Goal: Browse casually: Explore the website without a specific task or goal

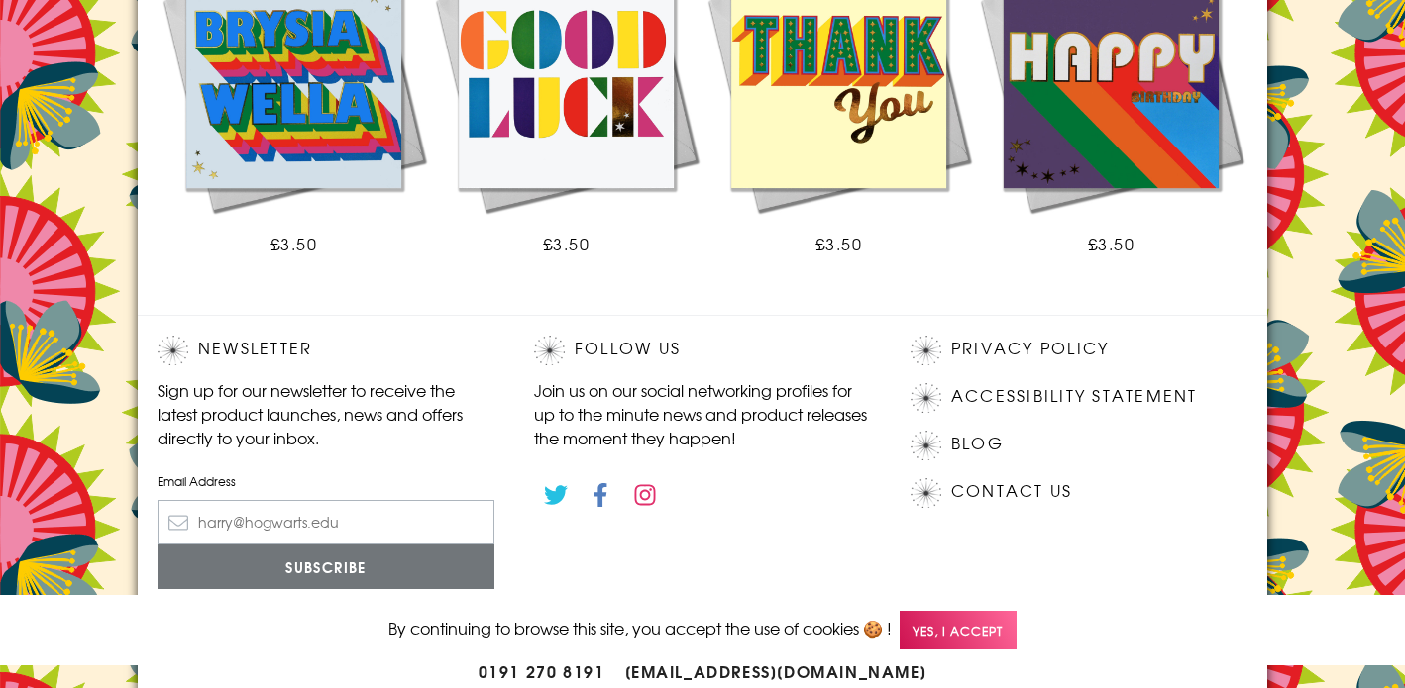
scroll to position [1510, 0]
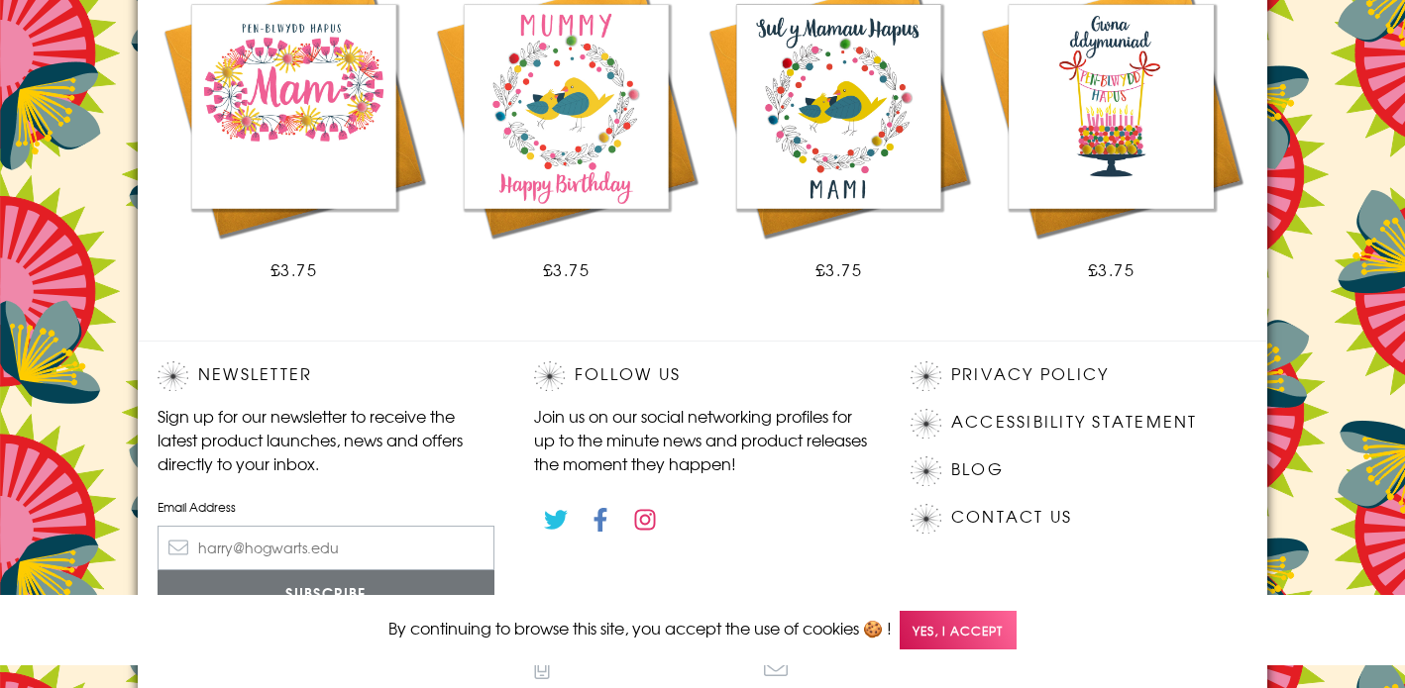
scroll to position [1535, 0]
